Goal: Transaction & Acquisition: Purchase product/service

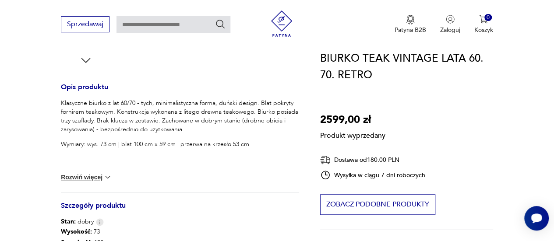
scroll to position [332, 0]
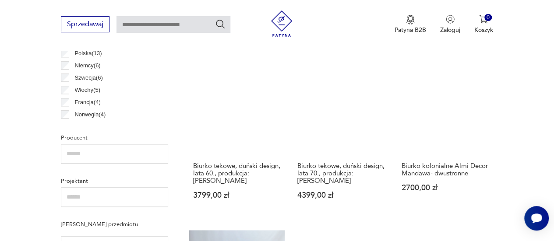
scroll to position [514, 0]
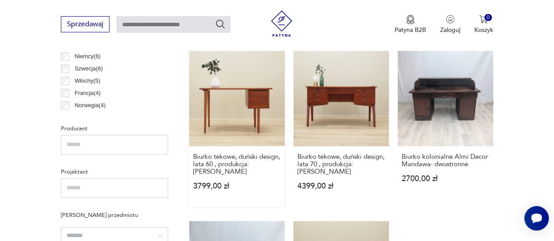
click at [234, 131] on link "Biurko tekowe, duński design, lata 60., produkcja: [PERSON_NAME] 3799,00 zł" at bounding box center [236, 129] width 95 height 156
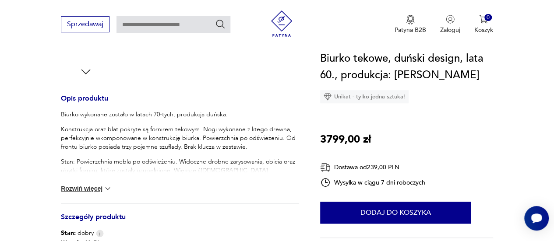
scroll to position [321, 0]
click at [107, 187] on img at bounding box center [107, 188] width 9 height 9
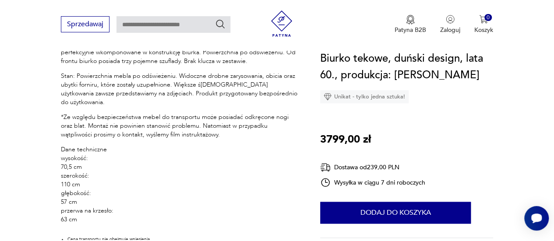
scroll to position [406, 0]
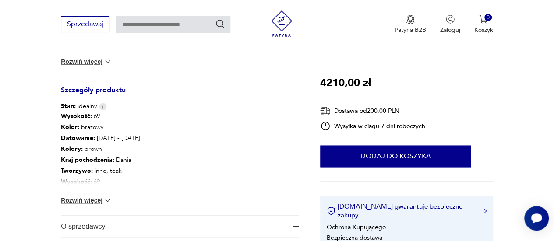
scroll to position [455, 0]
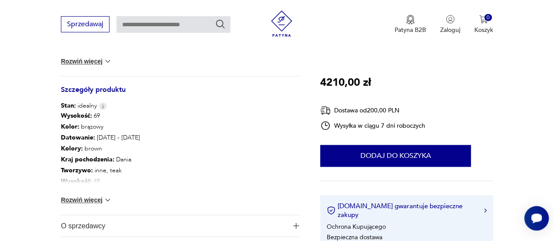
click at [103, 196] on img at bounding box center [107, 200] width 9 height 9
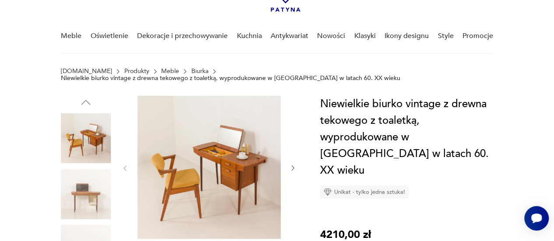
scroll to position [55, 0]
click at [219, 157] on img at bounding box center [209, 167] width 143 height 143
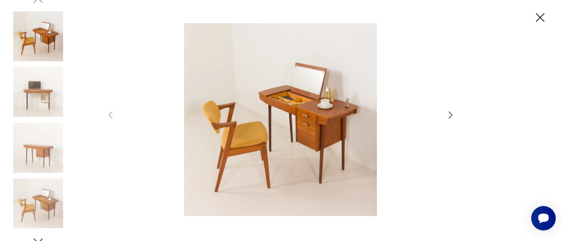
click at [447, 114] on icon "button" at bounding box center [450, 115] width 11 height 11
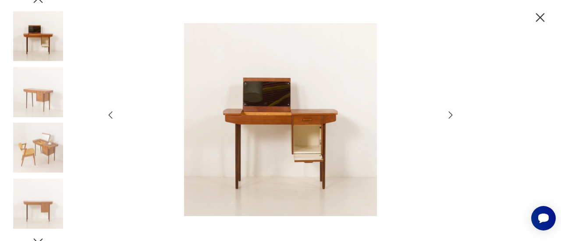
click at [447, 114] on icon "button" at bounding box center [450, 115] width 11 height 11
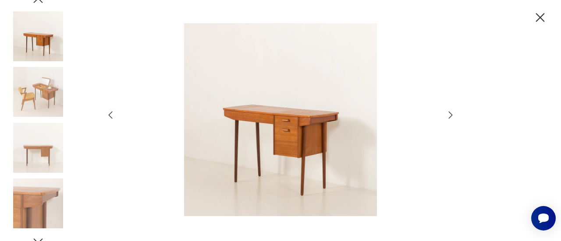
click at [447, 114] on icon "button" at bounding box center [450, 115] width 11 height 11
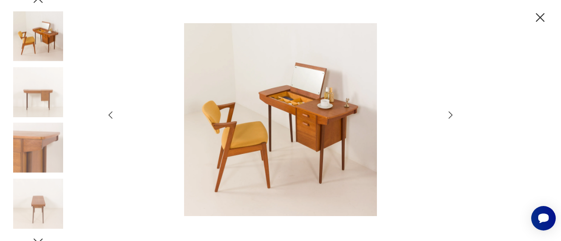
click at [447, 114] on icon "button" at bounding box center [450, 115] width 11 height 11
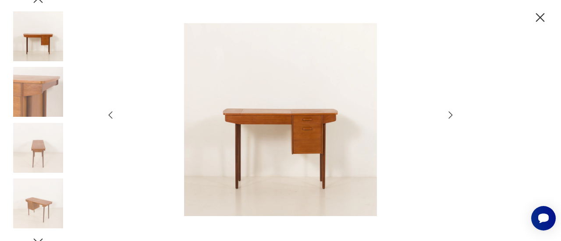
click at [447, 114] on icon "button" at bounding box center [450, 115] width 11 height 11
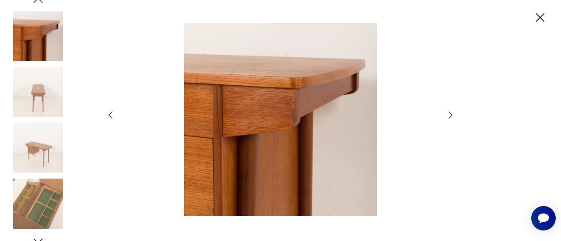
click at [447, 114] on icon "button" at bounding box center [450, 115] width 11 height 11
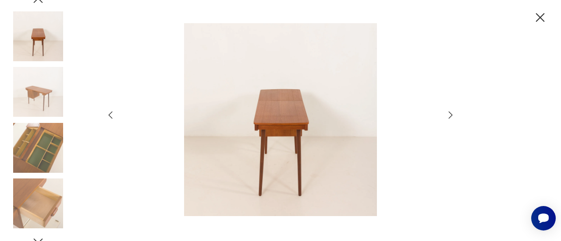
click at [447, 114] on icon "button" at bounding box center [450, 115] width 11 height 11
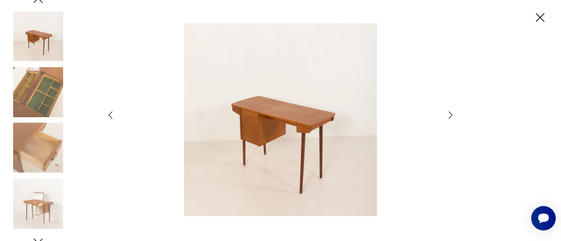
click at [447, 114] on icon "button" at bounding box center [450, 115] width 11 height 11
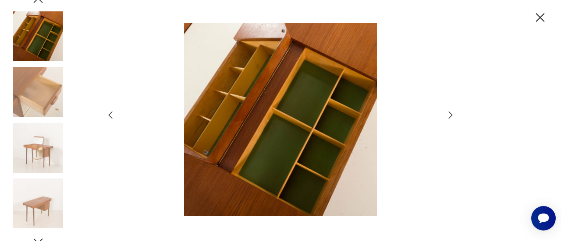
click at [447, 114] on icon "button" at bounding box center [450, 115] width 11 height 11
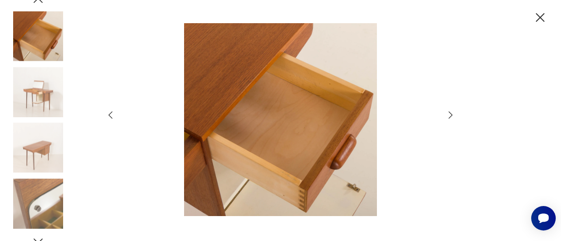
click at [447, 114] on icon "button" at bounding box center [450, 115] width 11 height 11
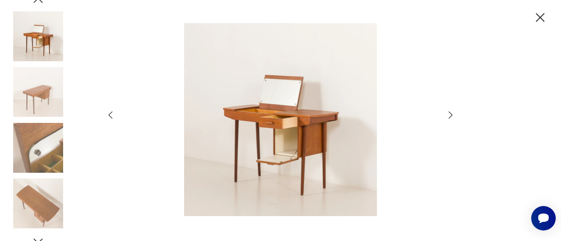
click at [447, 114] on icon "button" at bounding box center [450, 115] width 11 height 11
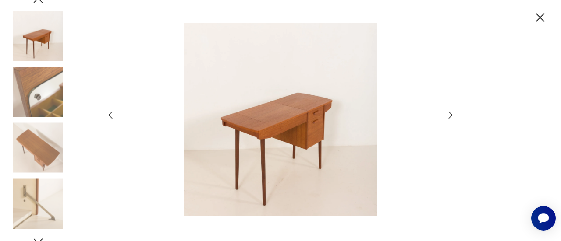
click at [447, 114] on icon "button" at bounding box center [450, 115] width 11 height 11
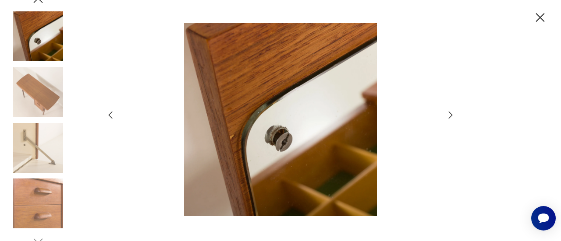
click at [447, 114] on icon "button" at bounding box center [450, 115] width 11 height 11
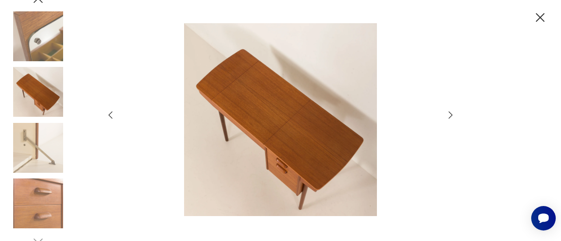
click at [447, 114] on icon "button" at bounding box center [450, 115] width 11 height 11
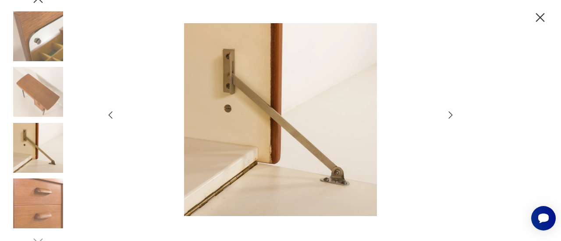
click at [447, 114] on icon "button" at bounding box center [450, 115] width 11 height 11
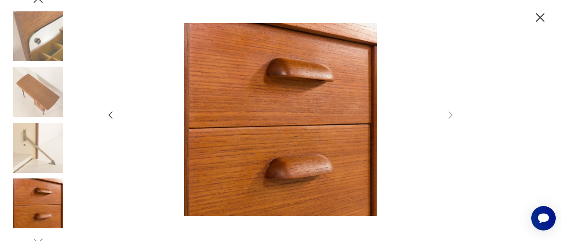
click at [540, 14] on icon "button" at bounding box center [539, 17] width 15 height 15
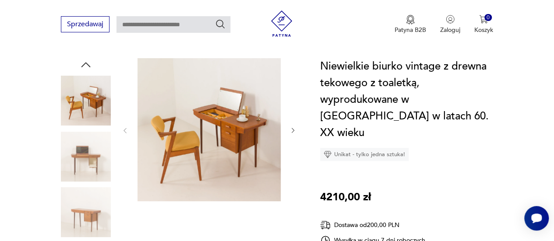
scroll to position [112, 0]
